Goal: Find specific page/section: Find specific page/section

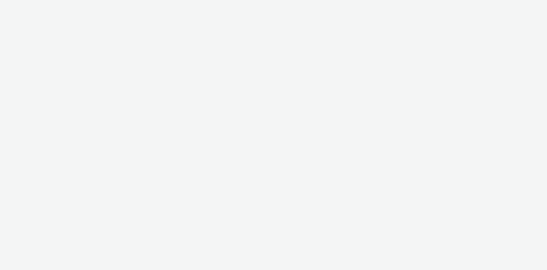
select select "cff8590b-41ac-41ea-8cbb-9853a913f89b"
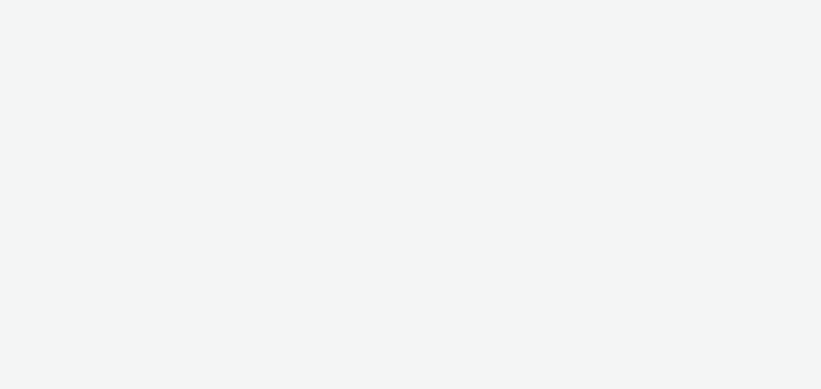
select select "cff8590b-41ac-41ea-8cbb-9853a913f89b"
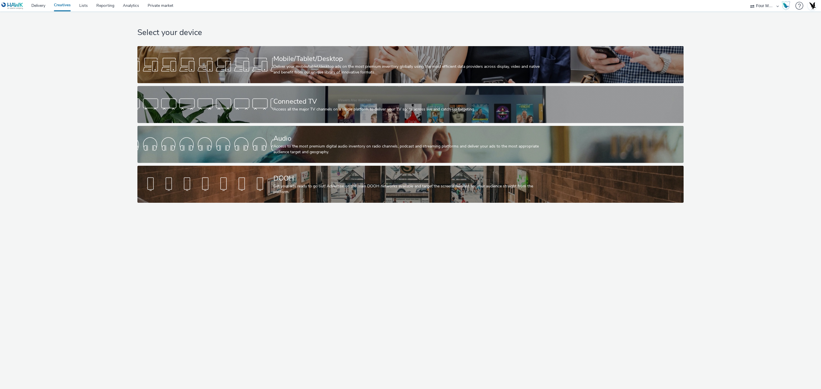
click at [257, 165] on div "Select your device Mobile/Tablet/Desktop Deliver your mobile/tablet/desktop ads…" at bounding box center [410, 108] width 550 height 194
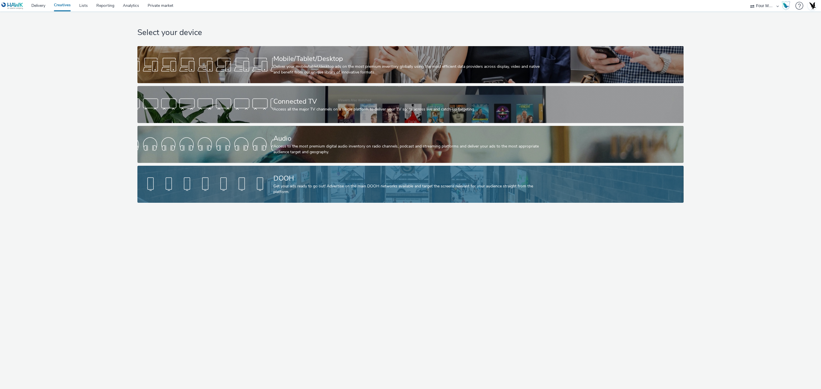
click at [258, 171] on link "DOOH Get your ads ready to go out! Advertise on the main DOOH networks availabl…" at bounding box center [410, 184] width 546 height 37
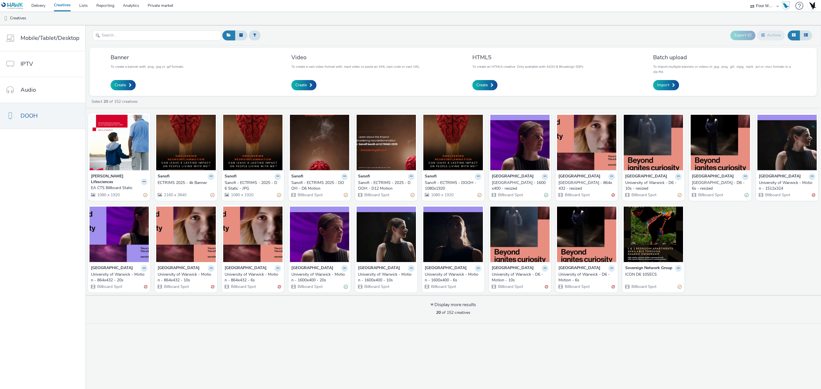
click at [118, 185] on div "EA CTS Billboard Static" at bounding box center [118, 188] width 54 height 6
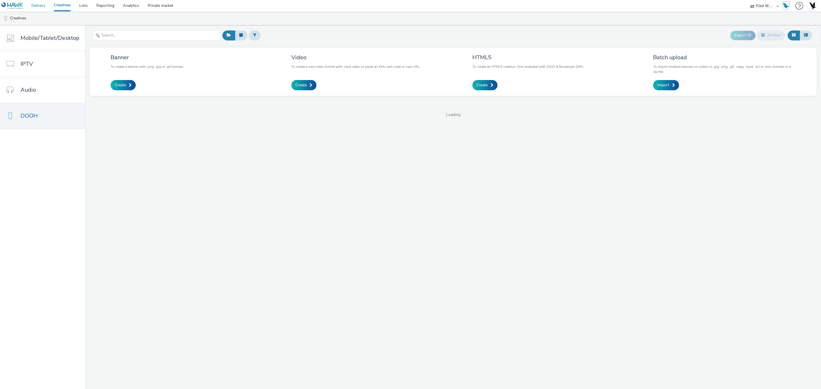
click at [34, 4] on link "Delivery" at bounding box center [38, 5] width 23 height 11
